Goal: Information Seeking & Learning: Learn about a topic

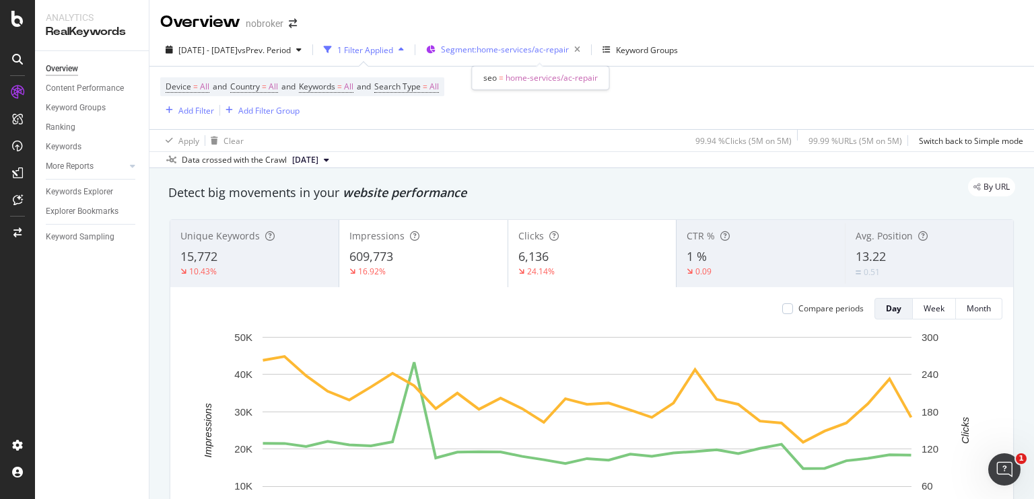
click at [522, 48] on span "Segment: home-services/ac-repair" at bounding box center [505, 49] width 128 height 11
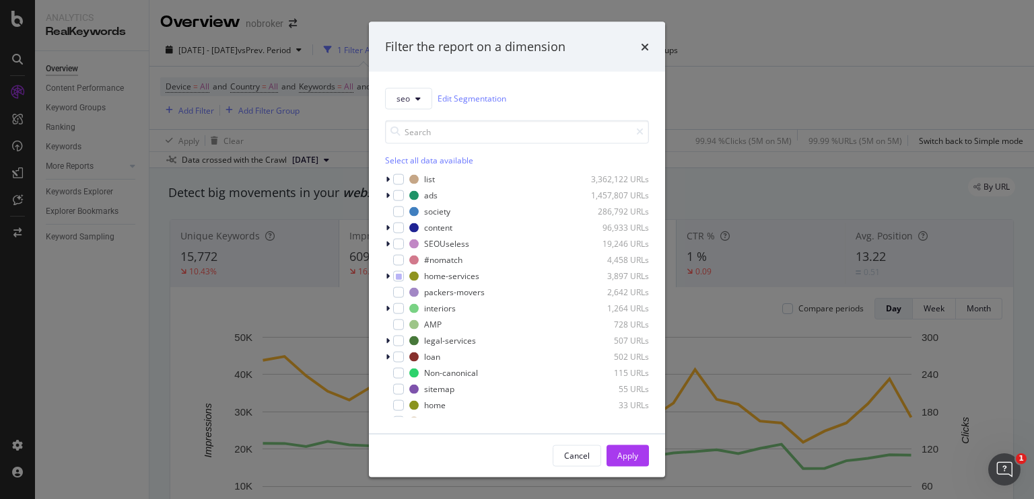
click at [723, 67] on div "Filter the report on a dimension seo Edit Segmentation Select all data availabl…" at bounding box center [517, 249] width 1034 height 499
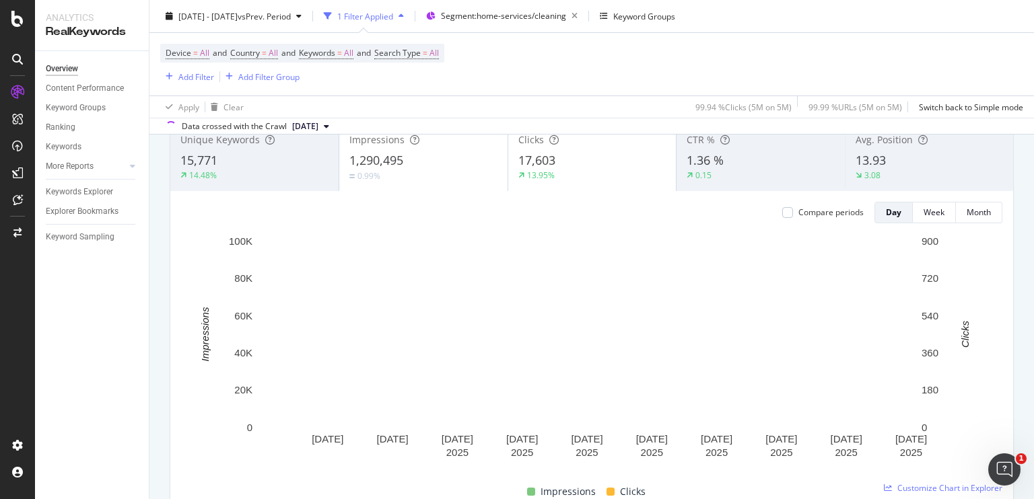
scroll to position [97, 0]
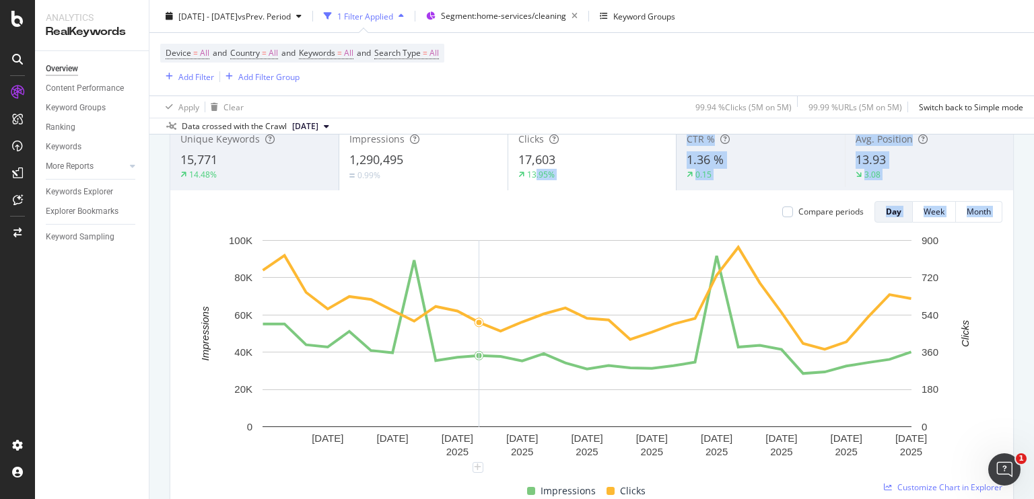
drag, startPoint x: 531, startPoint y: 168, endPoint x: 478, endPoint y: 252, distance: 99.5
click at [478, 252] on div "Unique Keywords 15,771 14.48% Impressions 1,290,495 0.99% Clicks 17,603 13.95% …" at bounding box center [591, 313] width 843 height 381
click at [501, 83] on div "Device = All and Country = All and Keywords = All and Search Type = All Add Fil…" at bounding box center [591, 64] width 863 height 63
